Goal: Information Seeking & Learning: Learn about a topic

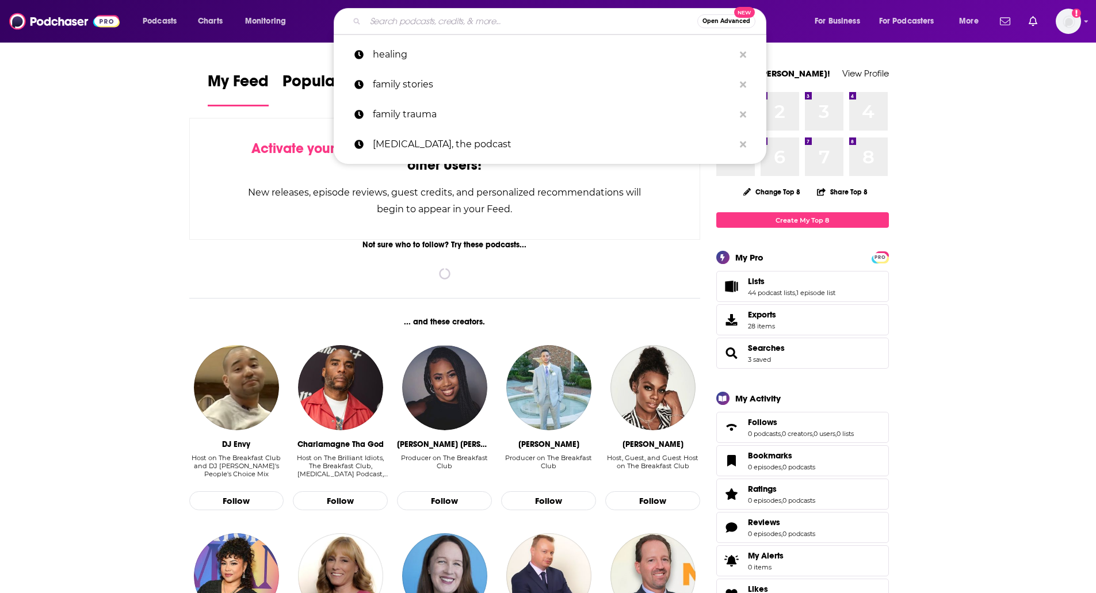
click at [568, 15] on input "Search podcasts, credits, & more..." at bounding box center [531, 21] width 332 height 18
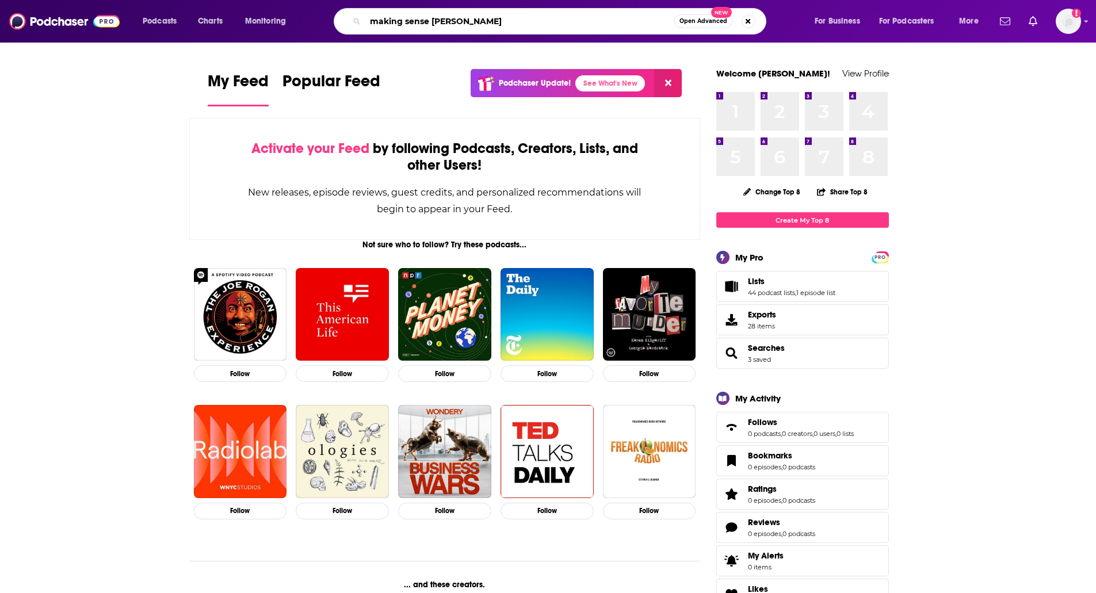
type input "making sense [PERSON_NAME]"
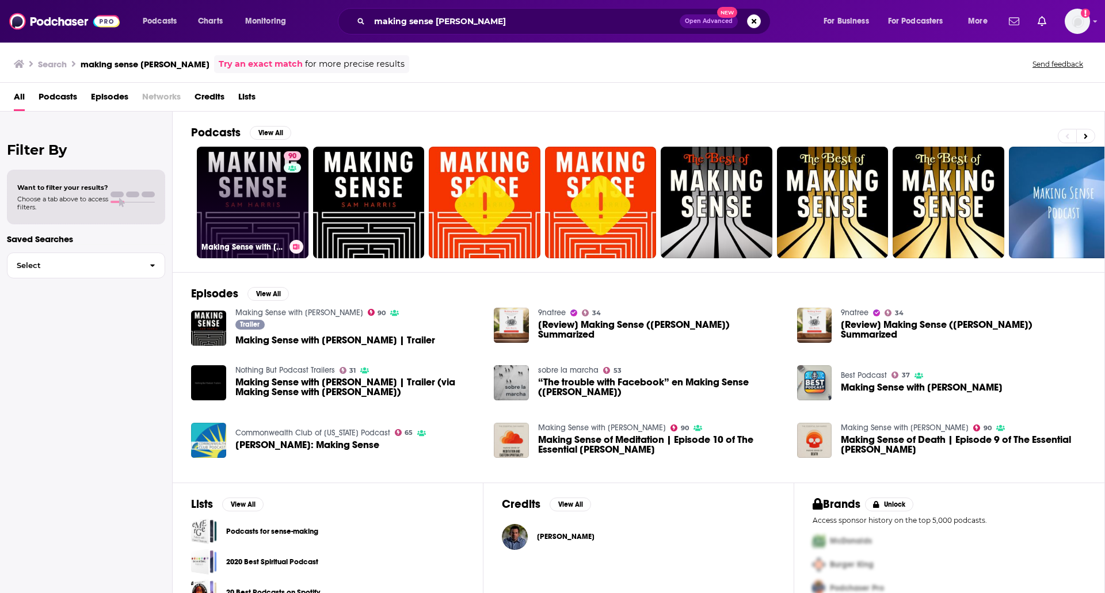
click at [248, 190] on link "90 Making Sense with [PERSON_NAME]" at bounding box center [253, 203] width 112 height 112
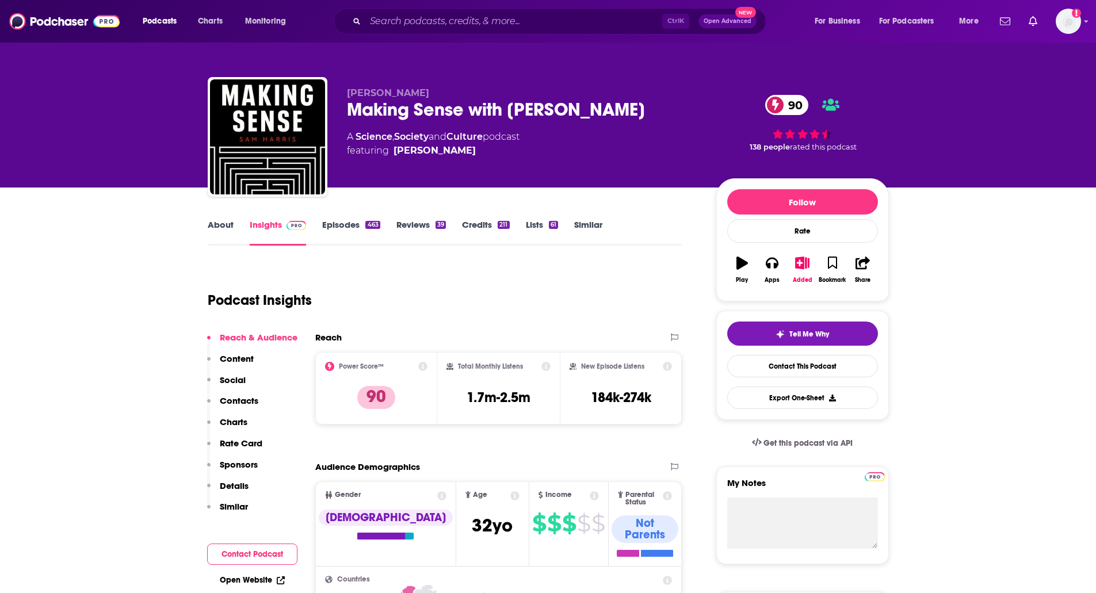
click at [220, 234] on link "About" at bounding box center [221, 232] width 26 height 26
